Goal: Transaction & Acquisition: Book appointment/travel/reservation

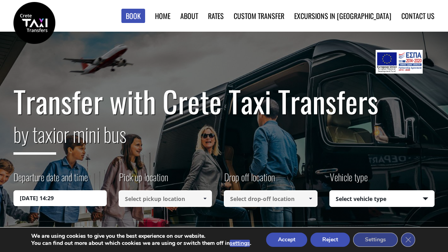
click at [61, 190] on input "30/08/2025 14:29" at bounding box center [59, 198] width 93 height 16
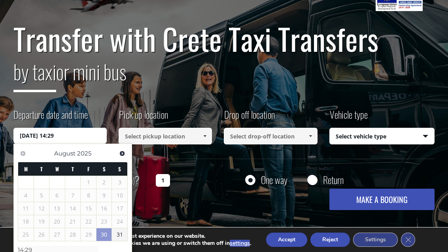
scroll to position [66, 0]
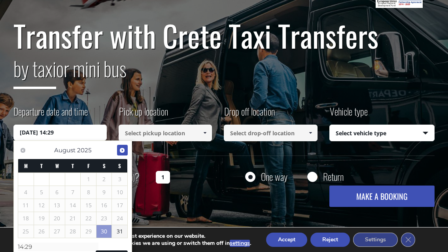
click at [126, 149] on link "Next" at bounding box center [122, 150] width 11 height 11
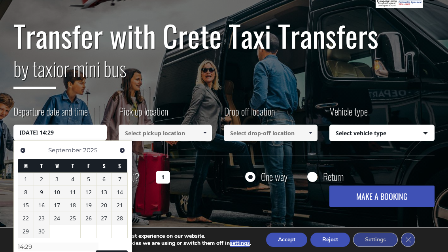
click at [93, 177] on link "5" at bounding box center [88, 179] width 15 height 13
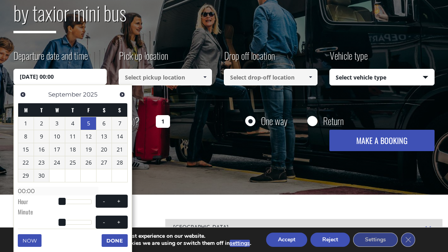
scroll to position [135, 0]
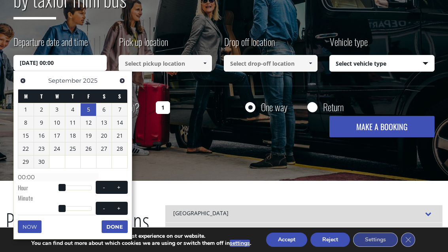
click at [79, 185] on div at bounding box center [77, 187] width 30 height 5
type input "05/09/2025 14:00"
type input "14:00"
click at [122, 185] on button "+" at bounding box center [118, 187] width 14 height 8
type input "05/09/2025 15:00"
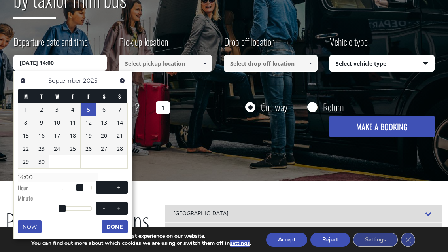
type input "15:00"
click at [80, 184] on span at bounding box center [80, 187] width 7 height 7
click at [185, 66] on input at bounding box center [165, 63] width 93 height 17
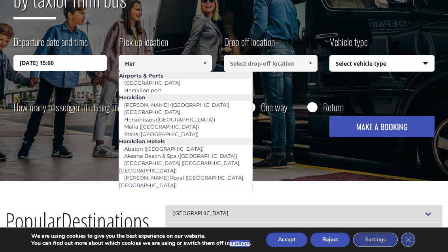
click at [171, 82] on link "[GEOGRAPHIC_DATA]" at bounding box center [152, 82] width 66 height 11
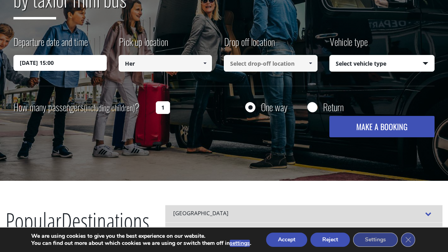
type input "[GEOGRAPHIC_DATA]"
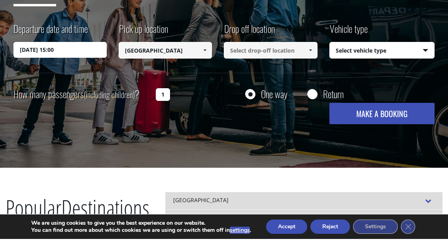
click at [80, 55] on input "05/09/2025 15:00" at bounding box center [59, 63] width 93 height 16
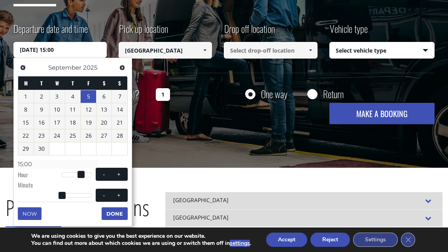
click at [83, 171] on span at bounding box center [80, 174] width 7 height 7
click at [84, 171] on span at bounding box center [80, 174] width 7 height 7
click at [125, 171] on button "+" at bounding box center [118, 174] width 14 height 8
type input "05/09/2025 16:00"
type input "16:00"
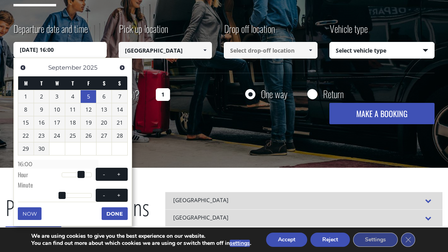
click at [124, 171] on button "+" at bounding box center [118, 174] width 14 height 8
type input "05/09/2025 17:00"
type input "17:00"
click at [124, 170] on button "+" at bounding box center [118, 174] width 14 height 8
type input "05/09/2025 18:00"
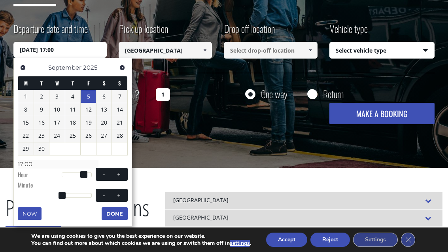
type input "18:00"
click at [124, 170] on button "+" at bounding box center [118, 174] width 14 height 8
type input "05/09/2025 19:00"
type input "19:00"
click at [124, 170] on button "+" at bounding box center [118, 174] width 14 height 8
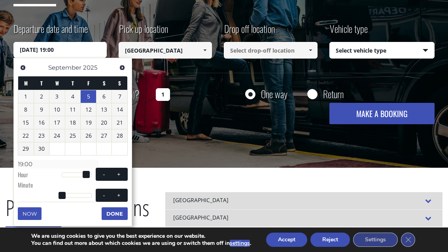
type input "05/09/2025 20:00"
type input "20:00"
click at [121, 213] on button "Done" at bounding box center [115, 213] width 26 height 13
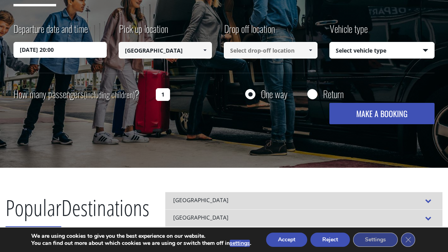
click at [299, 53] on input at bounding box center [270, 50] width 93 height 17
click at [315, 51] on link at bounding box center [309, 50] width 13 height 17
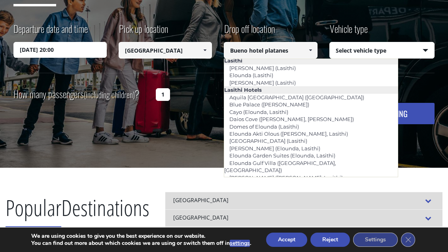
scroll to position [1104, 0]
type input "Platanias ([GEOGRAPHIC_DATA])"
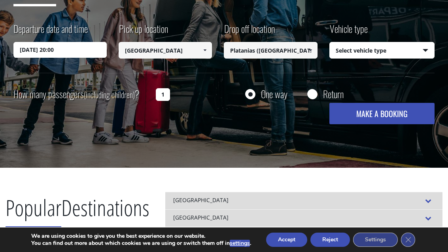
click at [426, 51] on select "Select vehicle type Taxi (4 passengers) Mercedes E Class Mini Van (7 passengers…" at bounding box center [382, 50] width 104 height 17
select select "540"
click at [178, 92] on div "How many passengers (including children) ? 1" at bounding box center [107, 94] width 189 height 19
click at [168, 95] on input "1" at bounding box center [163, 94] width 14 height 13
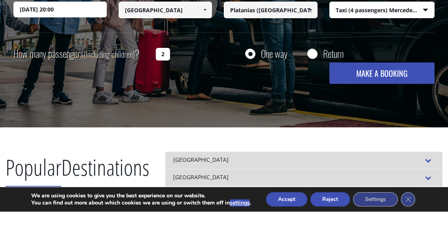
type input "2"
click at [413, 103] on button "MAKE A BOOKING" at bounding box center [381, 113] width 105 height 21
